Goal: Information Seeking & Learning: Learn about a topic

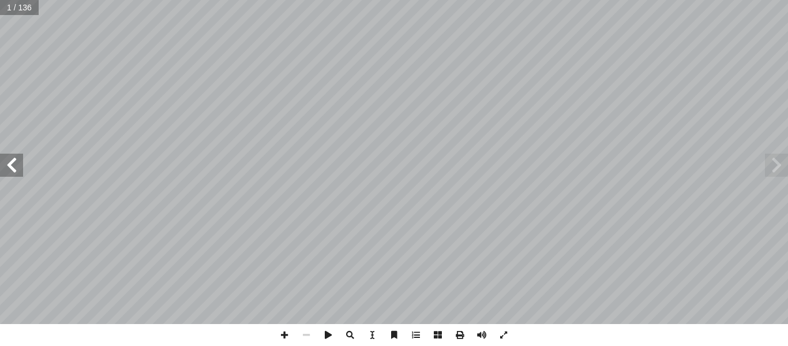
click at [17, 168] on span at bounding box center [11, 164] width 23 height 23
click at [16, 168] on span at bounding box center [11, 164] width 23 height 23
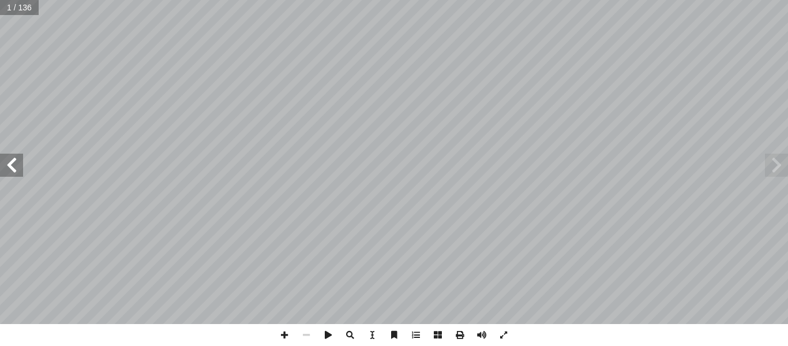
click at [16, 168] on span at bounding box center [11, 164] width 23 height 23
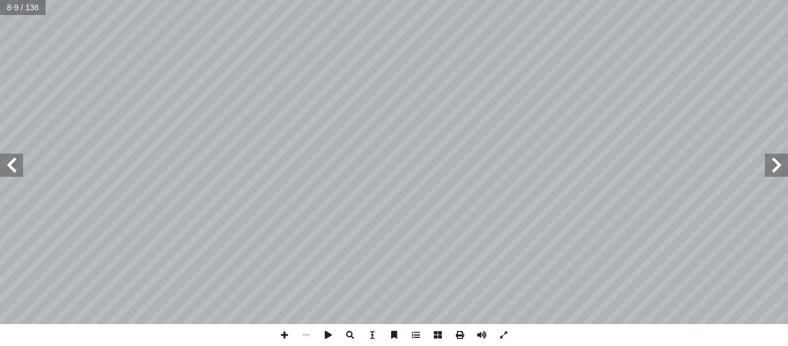
click at [16, 168] on span at bounding box center [11, 164] width 23 height 23
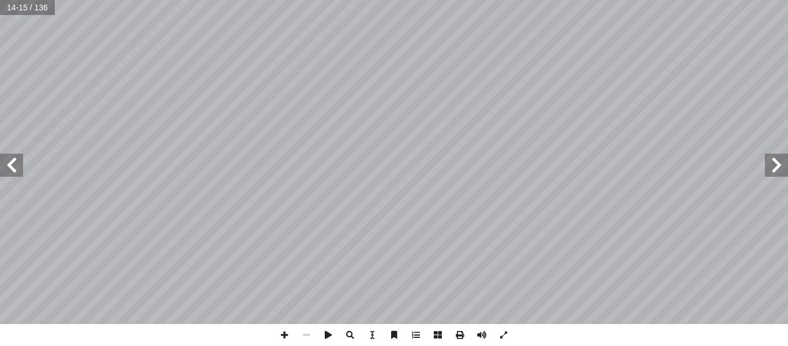
click at [16, 168] on span at bounding box center [11, 164] width 23 height 23
click at [10, 166] on span at bounding box center [11, 164] width 23 height 23
click at [5, 172] on span at bounding box center [11, 164] width 23 height 23
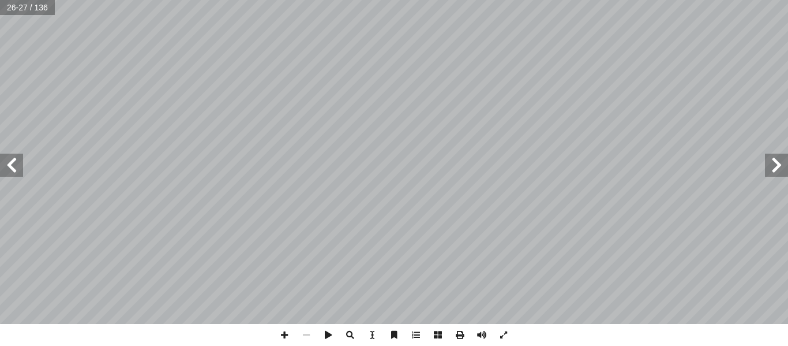
click at [5, 172] on span at bounding box center [11, 164] width 23 height 23
click at [392, 171] on span at bounding box center [776, 164] width 23 height 23
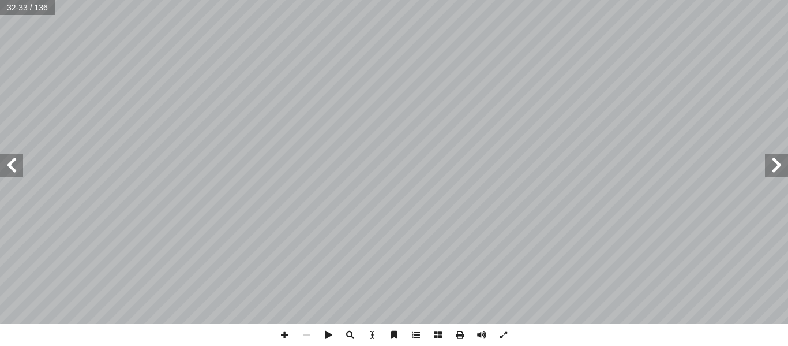
click at [12, 164] on span at bounding box center [11, 164] width 23 height 23
click at [6, 171] on span at bounding box center [11, 164] width 23 height 23
click at [5, 164] on span at bounding box center [11, 164] width 23 height 23
click at [392, 159] on span at bounding box center [776, 164] width 23 height 23
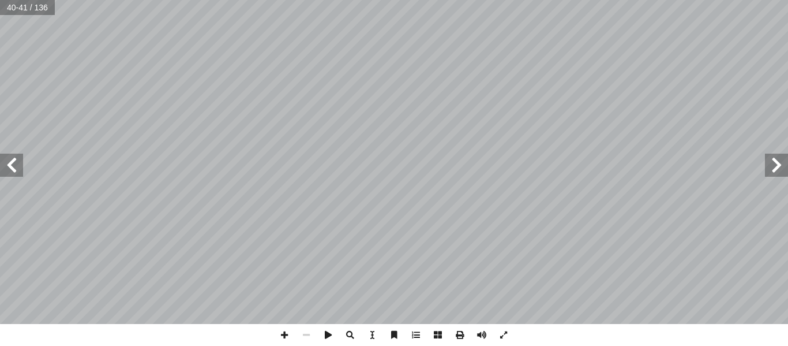
click at [392, 160] on span at bounding box center [776, 164] width 23 height 23
click at [13, 162] on span at bounding box center [11, 164] width 23 height 23
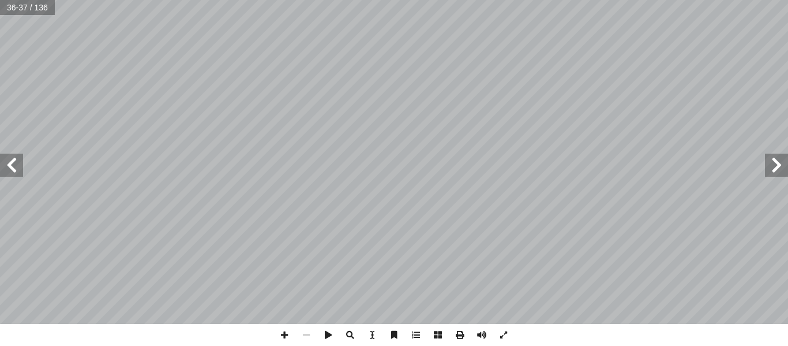
click at [13, 162] on span at bounding box center [11, 164] width 23 height 23
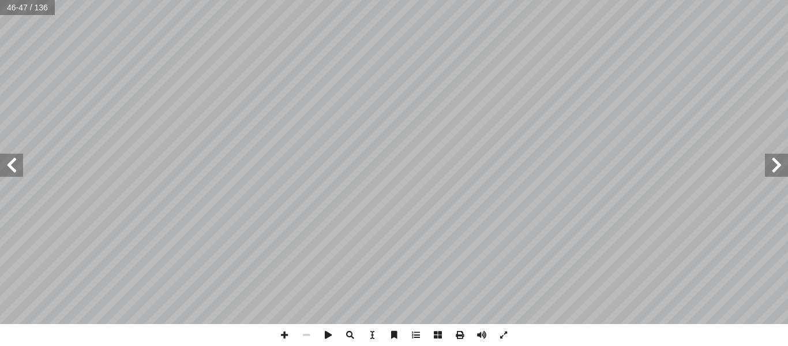
click at [16, 162] on span at bounding box center [11, 164] width 23 height 23
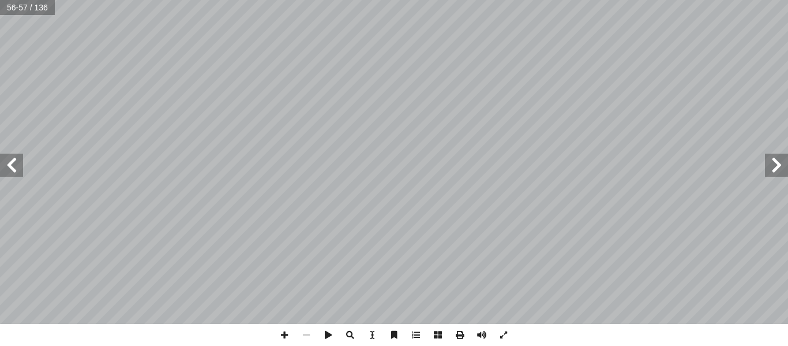
click at [16, 162] on span at bounding box center [11, 164] width 23 height 23
click at [21, 163] on span at bounding box center [11, 164] width 23 height 23
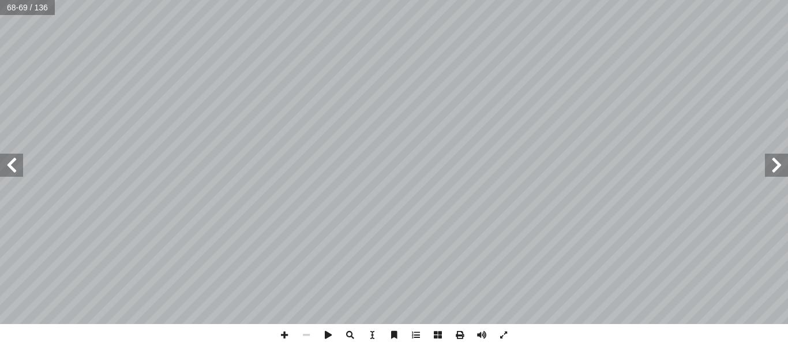
click at [21, 163] on span at bounding box center [11, 164] width 23 height 23
click at [392, 173] on span at bounding box center [776, 164] width 23 height 23
click at [19, 164] on span at bounding box center [11, 164] width 23 height 23
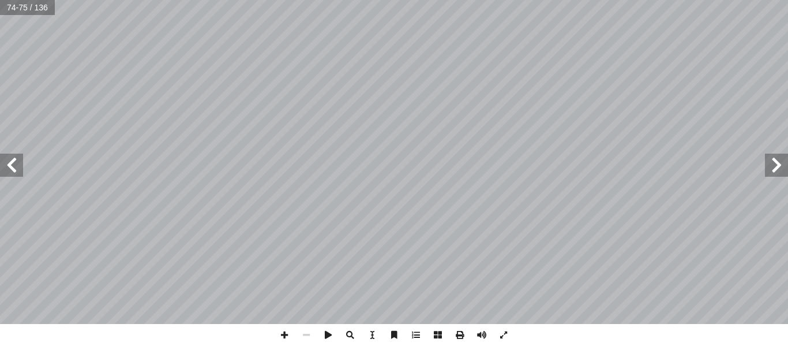
click at [13, 171] on span at bounding box center [11, 164] width 23 height 23
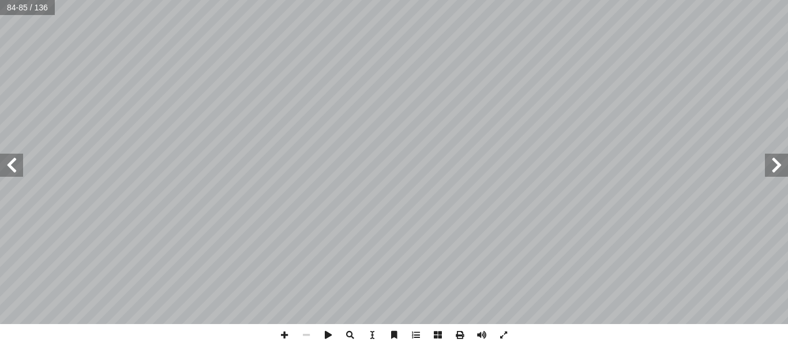
click at [13, 171] on span at bounding box center [11, 164] width 23 height 23
click at [15, 166] on span at bounding box center [11, 164] width 23 height 23
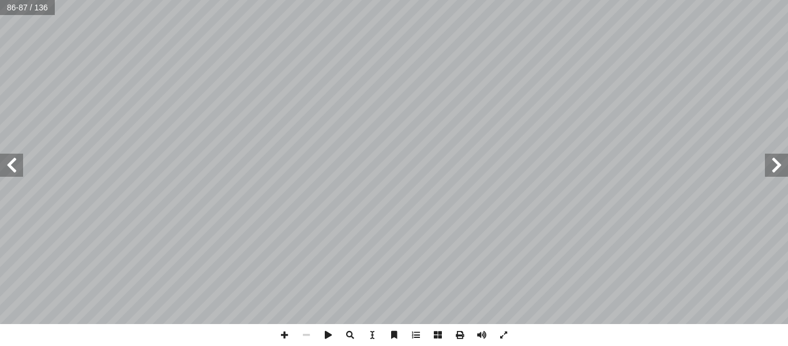
click at [15, 166] on span at bounding box center [11, 164] width 23 height 23
click at [392, 171] on span at bounding box center [776, 164] width 23 height 23
click at [12, 166] on span at bounding box center [11, 164] width 23 height 23
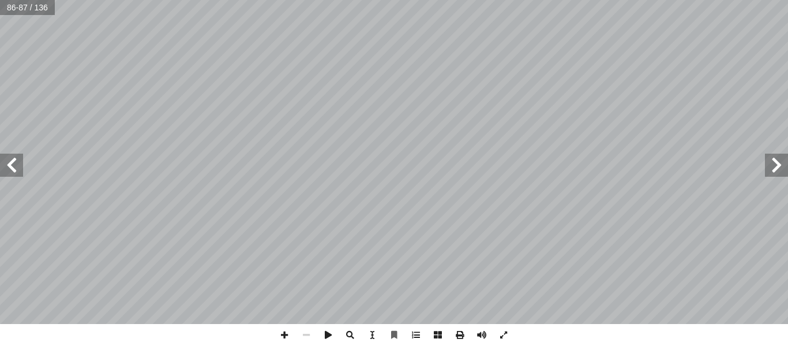
click at [12, 166] on span at bounding box center [11, 164] width 23 height 23
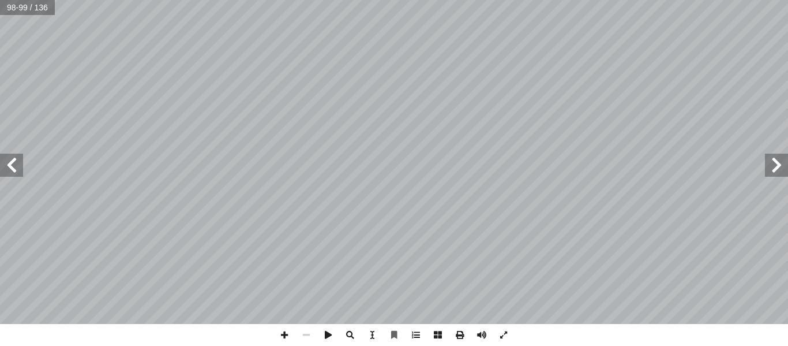
click at [392, 167] on span at bounding box center [776, 164] width 23 height 23
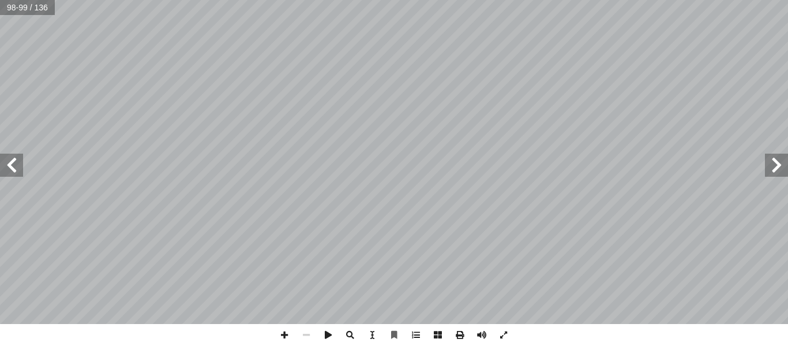
click at [392, 167] on span at bounding box center [776, 164] width 23 height 23
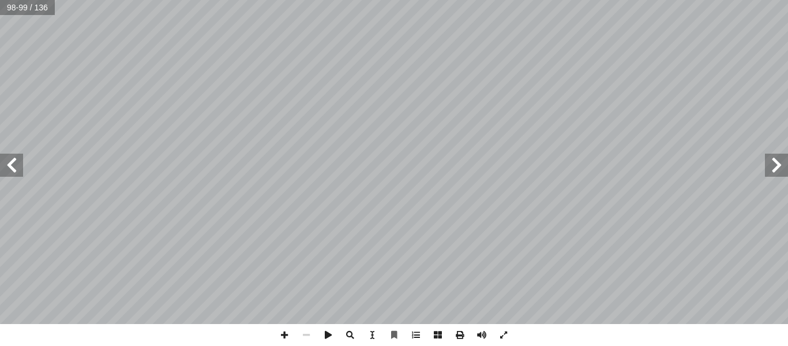
click at [392, 167] on span at bounding box center [776, 164] width 23 height 23
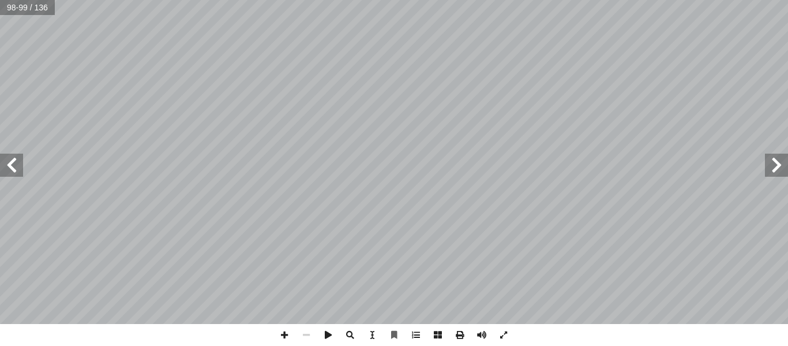
click at [392, 167] on span at bounding box center [776, 164] width 23 height 23
drag, startPoint x: 36, startPoint y: 6, endPoint x: 52, endPoint y: 8, distance: 15.7
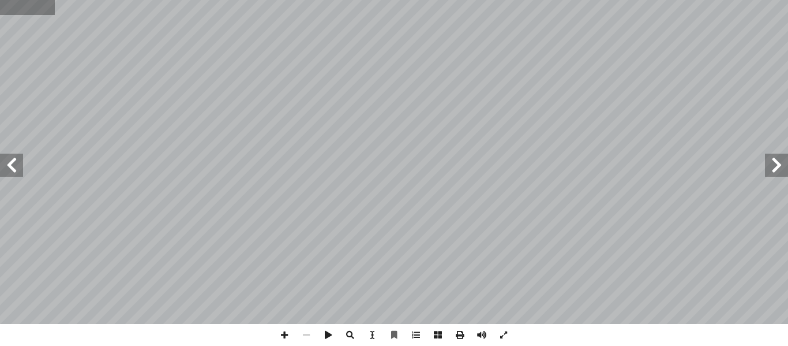
click at [52, 8] on input "text" at bounding box center [27, 7] width 55 height 15
type input "**"
click at [18, 168] on span at bounding box center [11, 164] width 23 height 23
click at [392, 168] on span at bounding box center [776, 164] width 23 height 23
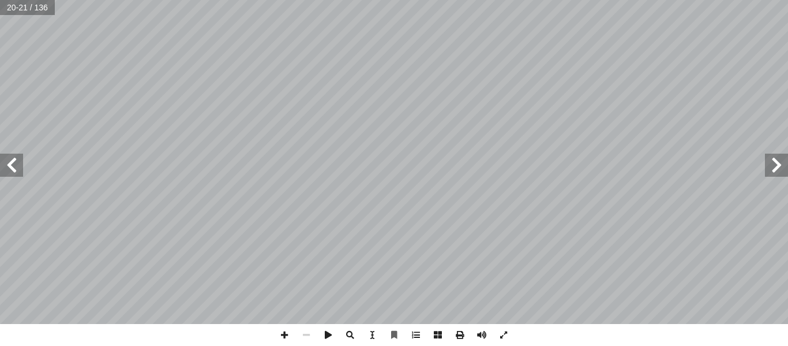
click at [392, 168] on span at bounding box center [776, 164] width 23 height 23
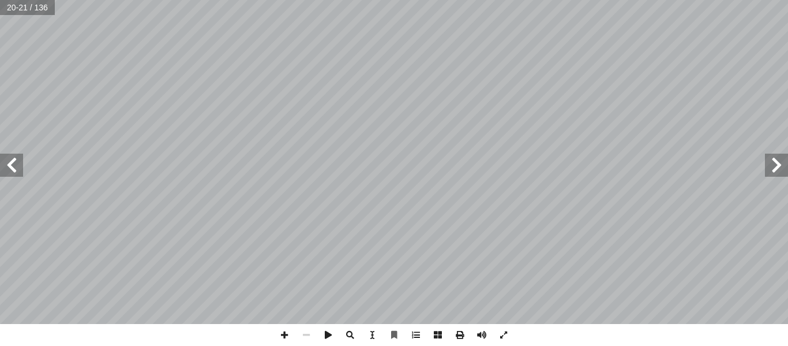
click at [392, 168] on span at bounding box center [776, 164] width 23 height 23
click at [392, 167] on span at bounding box center [776, 164] width 23 height 23
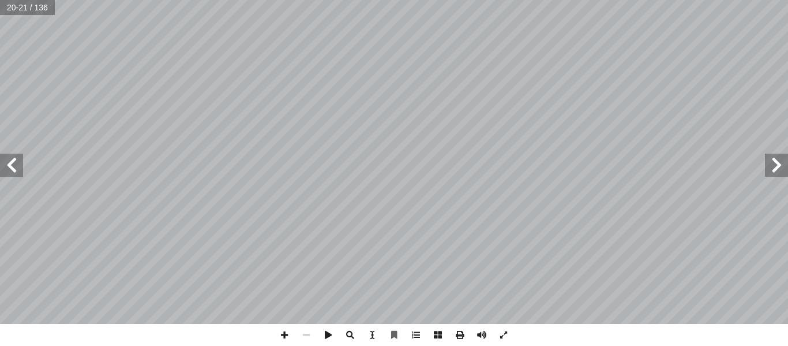
click at [392, 167] on span at bounding box center [776, 164] width 23 height 23
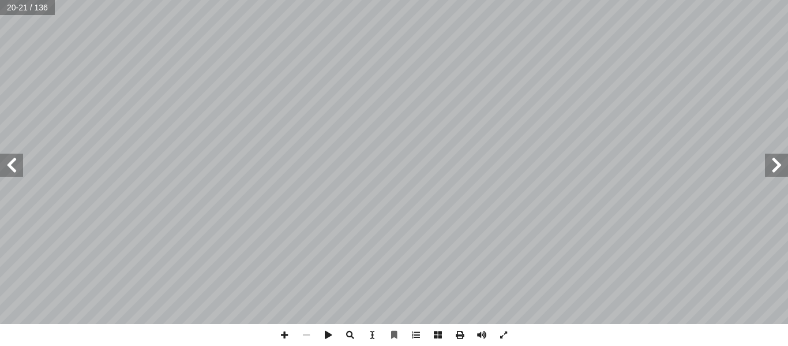
click at [392, 167] on span at bounding box center [776, 164] width 23 height 23
click at [6, 169] on span at bounding box center [11, 164] width 23 height 23
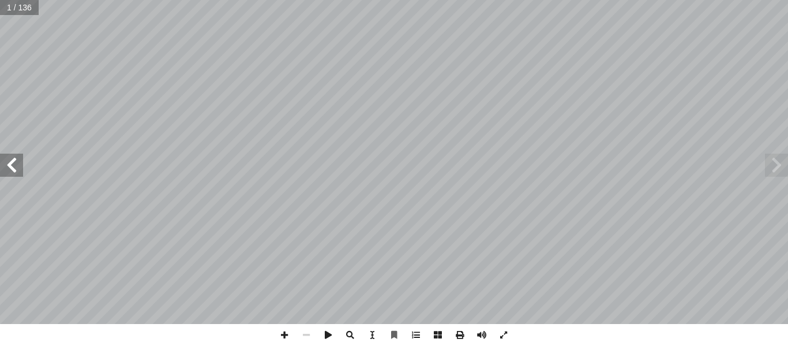
click at [8, 167] on span at bounding box center [11, 164] width 23 height 23
